Goal: Find specific page/section

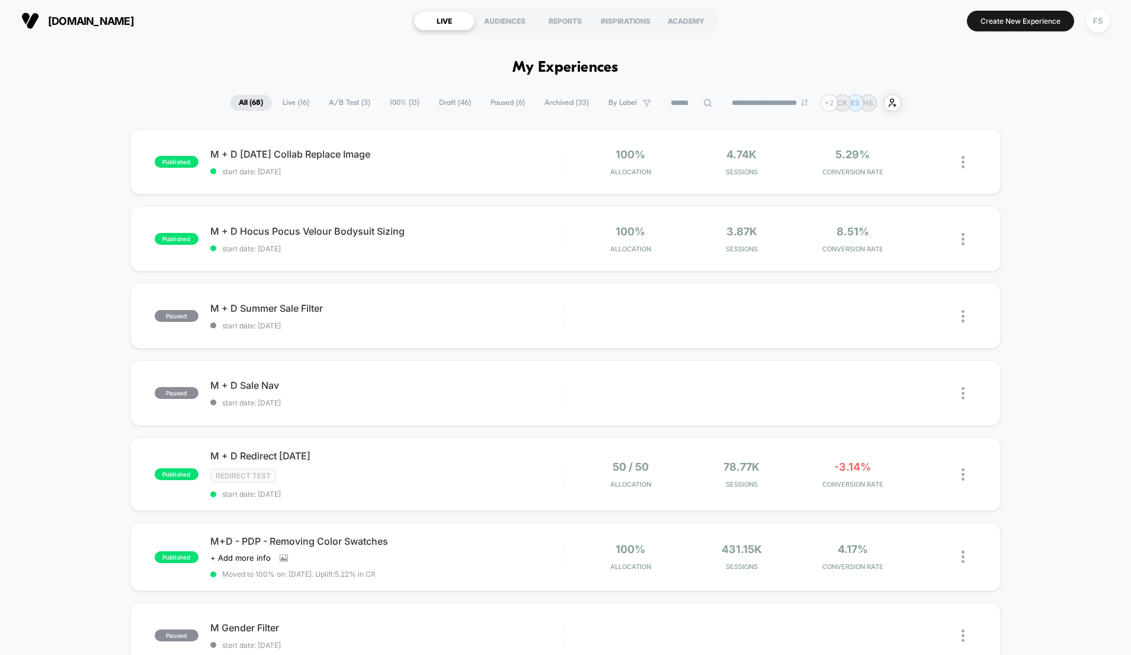
click at [502, 111] on span "Paused ( 6 )" at bounding box center [508, 103] width 52 height 16
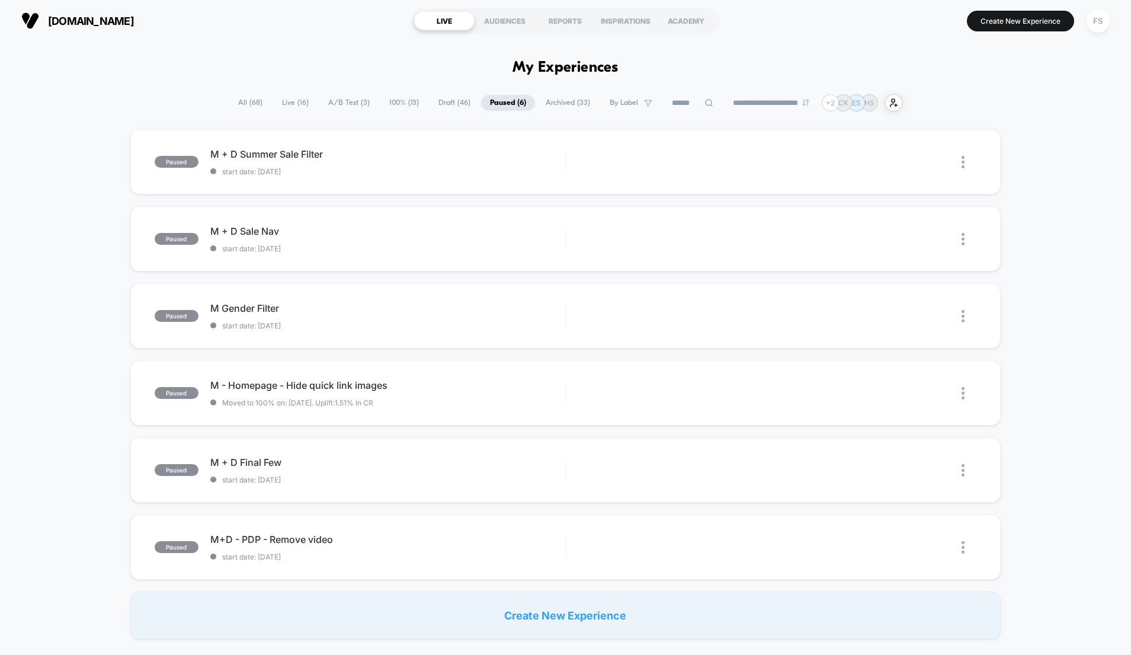
click at [558, 107] on span "Archived ( 33 )" at bounding box center [568, 103] width 62 height 16
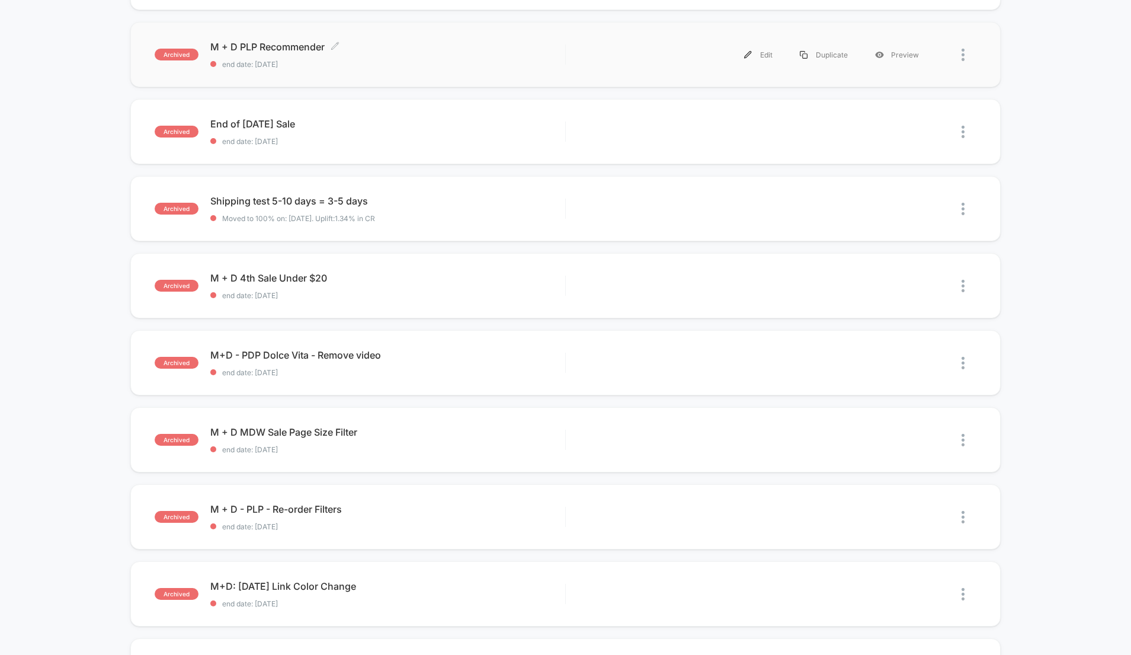
scroll to position [293, 0]
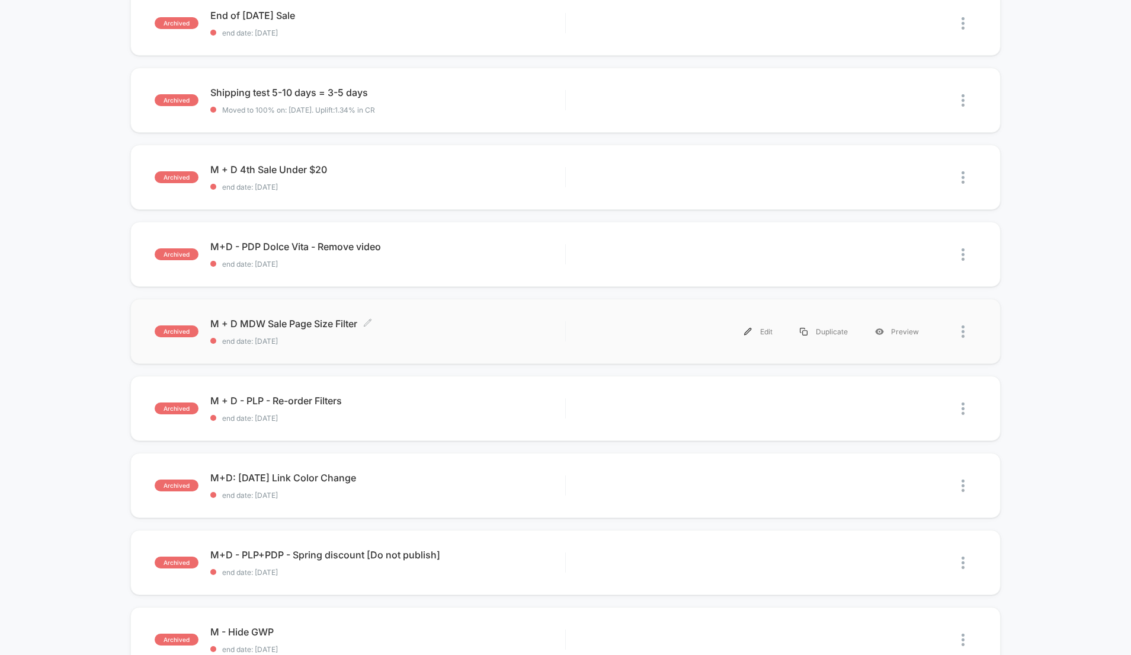
click at [466, 337] on div "M + D MDW Sale Page Size Filter Click to edit experience details Click to edit …" at bounding box center [387, 332] width 355 height 28
